Goal: Transaction & Acquisition: Purchase product/service

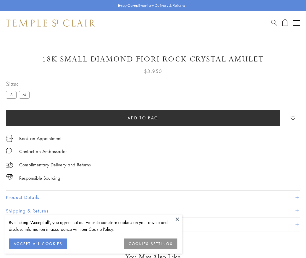
click at [143, 118] on span "Add to bag" at bounding box center [142, 118] width 31 height 6
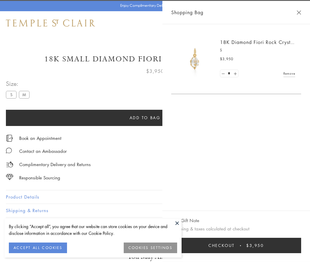
click at [235, 246] on span "Checkout" at bounding box center [222, 246] width 26 height 6
